Goal: Information Seeking & Learning: Learn about a topic

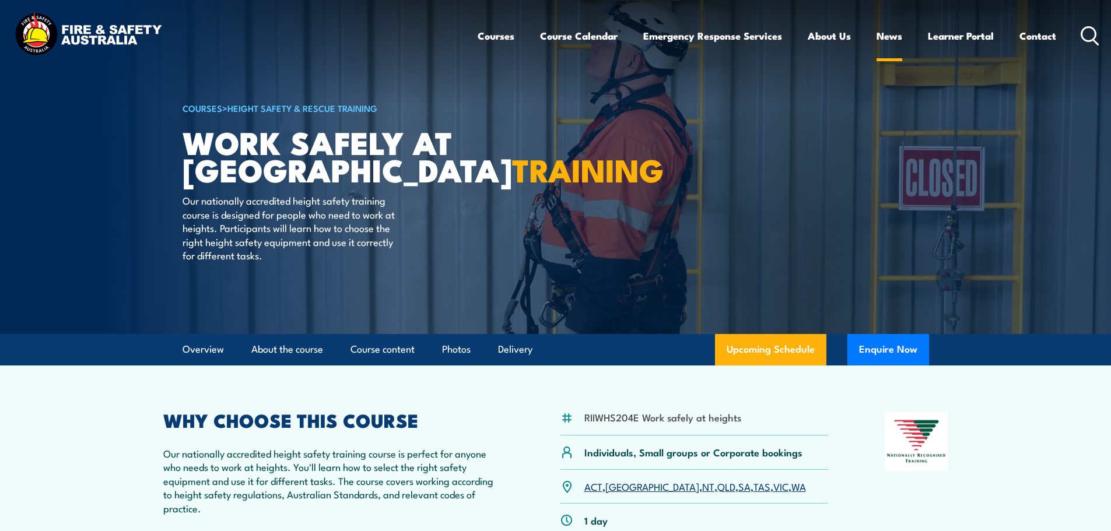
click at [882, 34] on link "News" at bounding box center [890, 35] width 26 height 31
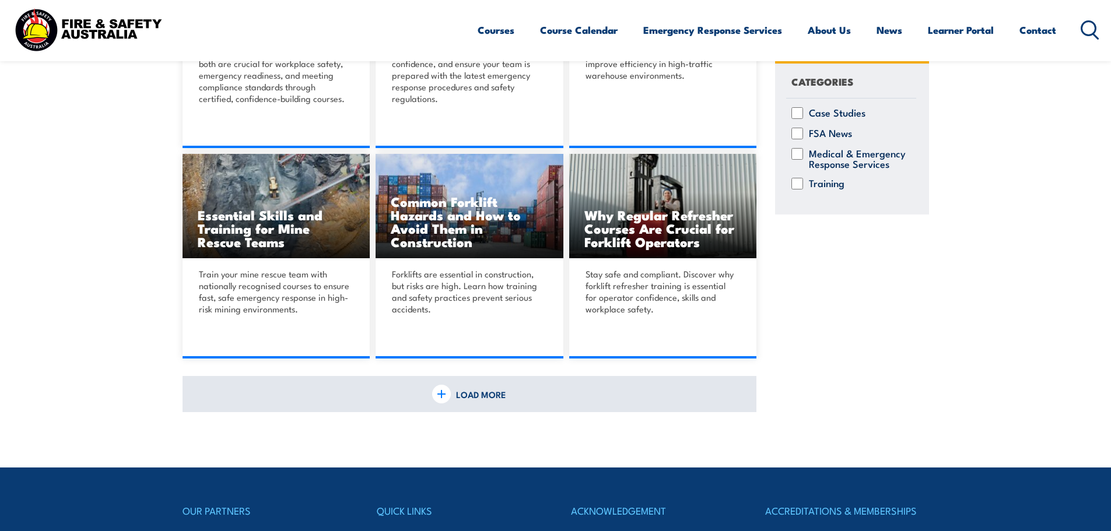
scroll to position [700, 0]
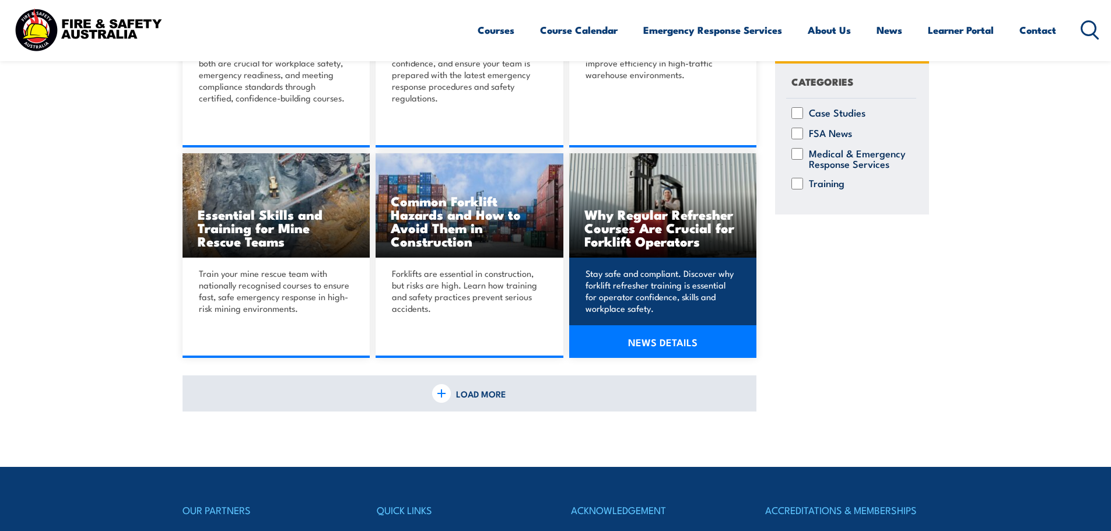
click at [707, 291] on p "Stay safe and compliant. Discover why forklift refresher training is essential …" at bounding box center [662, 291] width 152 height 47
click at [678, 345] on link "NEWS DETAILS" at bounding box center [663, 341] width 188 height 33
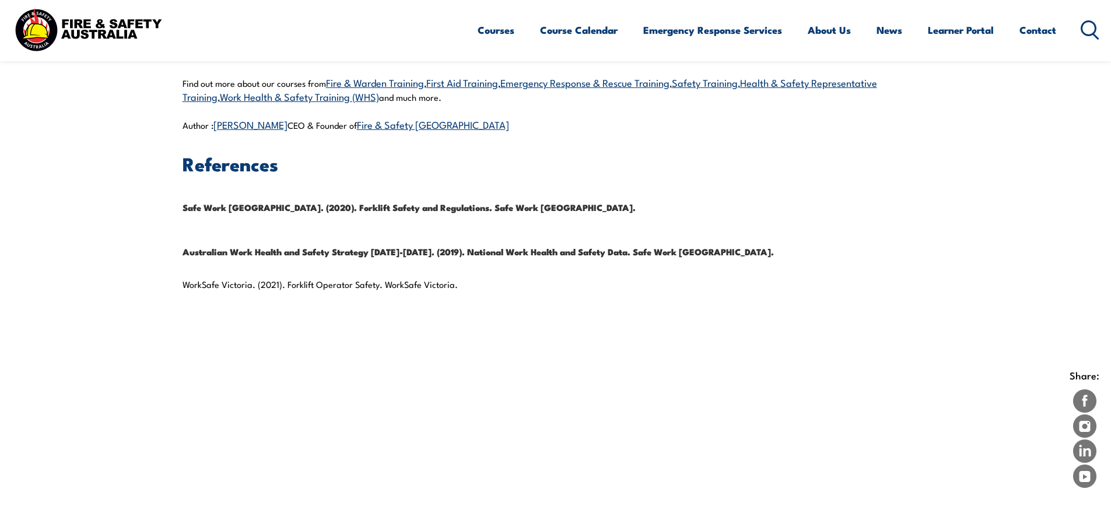
scroll to position [2158, 0]
